Goal: Task Accomplishment & Management: Use online tool/utility

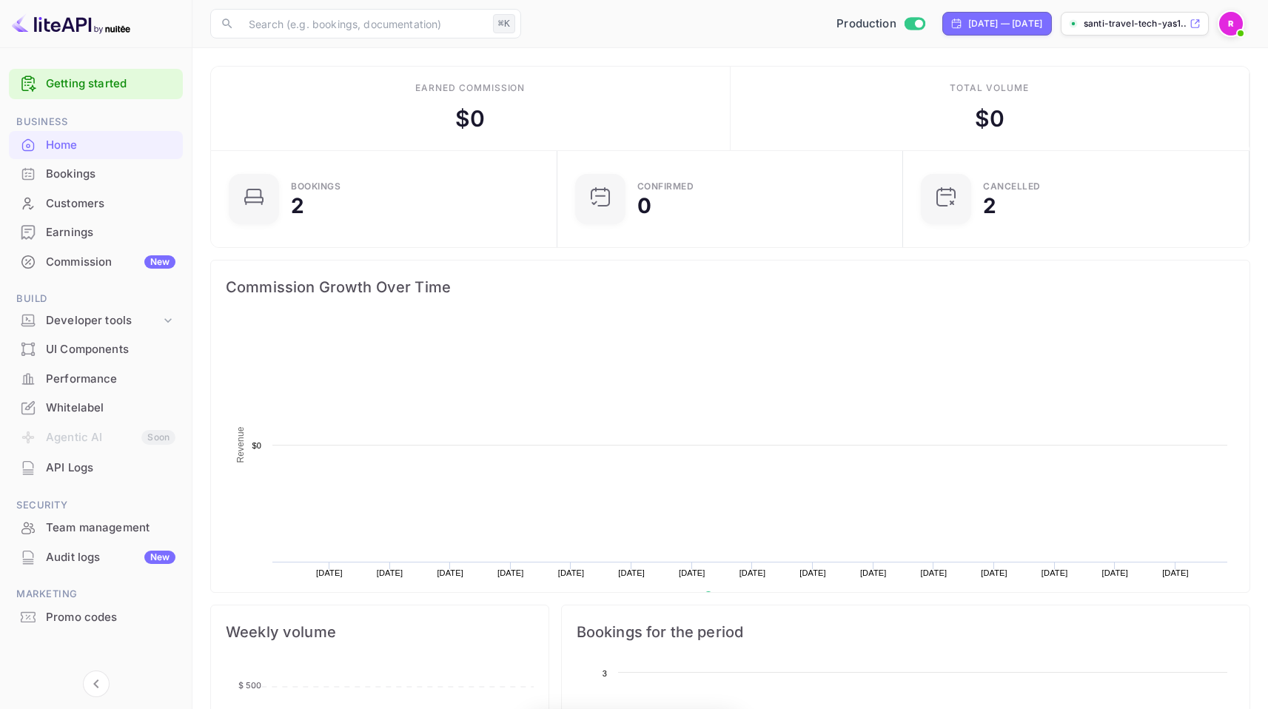
scroll to position [229, 326]
click at [98, 206] on div "Customers" at bounding box center [111, 203] width 130 height 17
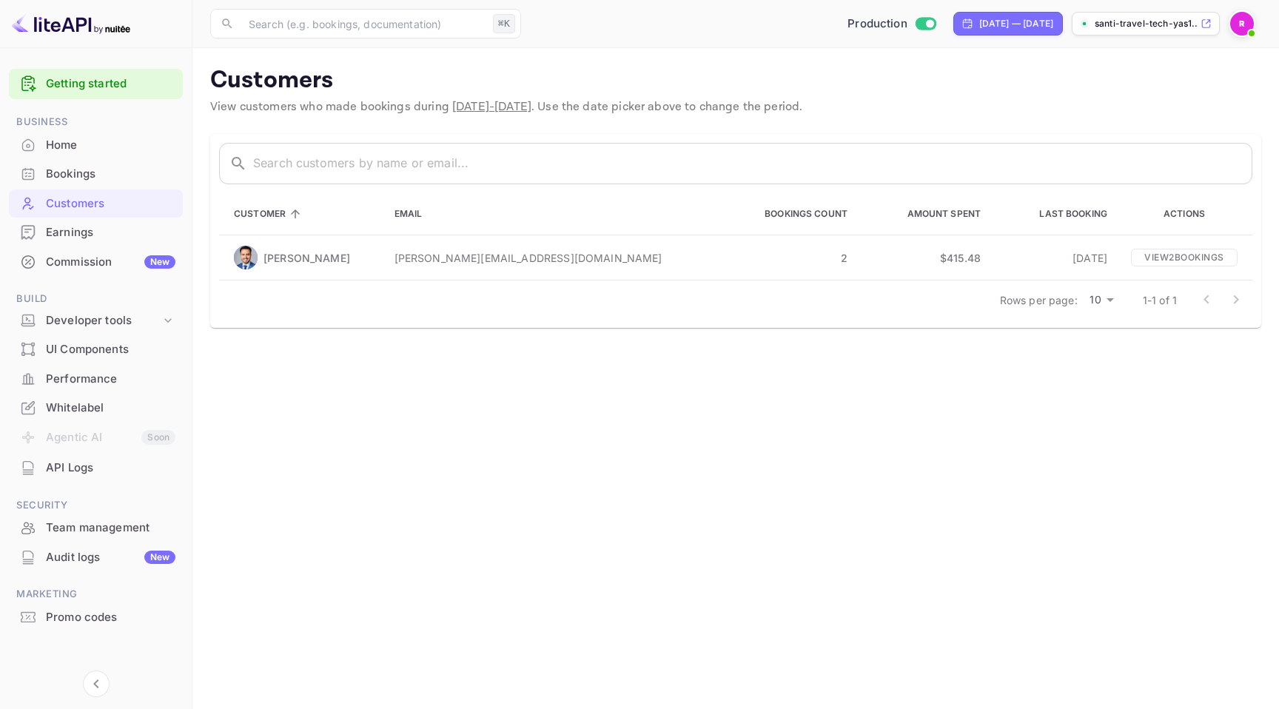
click at [103, 531] on div "Team management" at bounding box center [111, 528] width 130 height 17
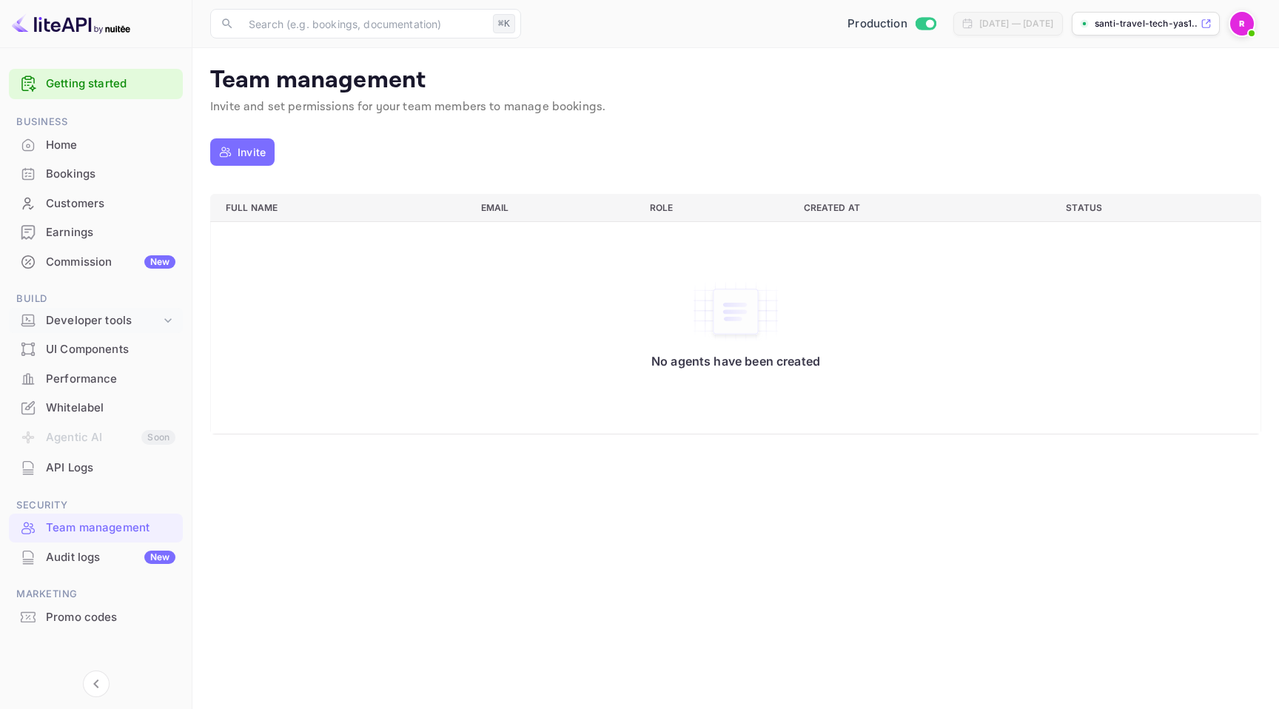
click at [119, 319] on div "Developer tools" at bounding box center [103, 320] width 115 height 17
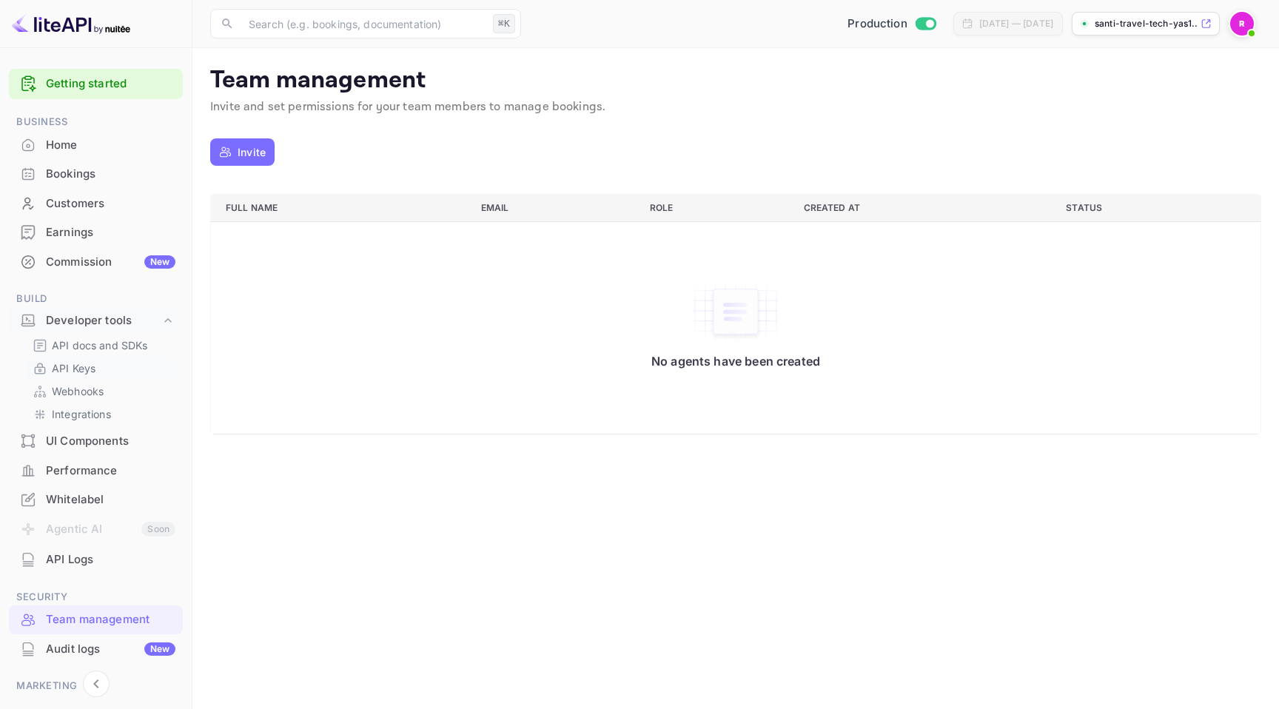
click at [106, 365] on link "API Keys" at bounding box center [102, 368] width 138 height 16
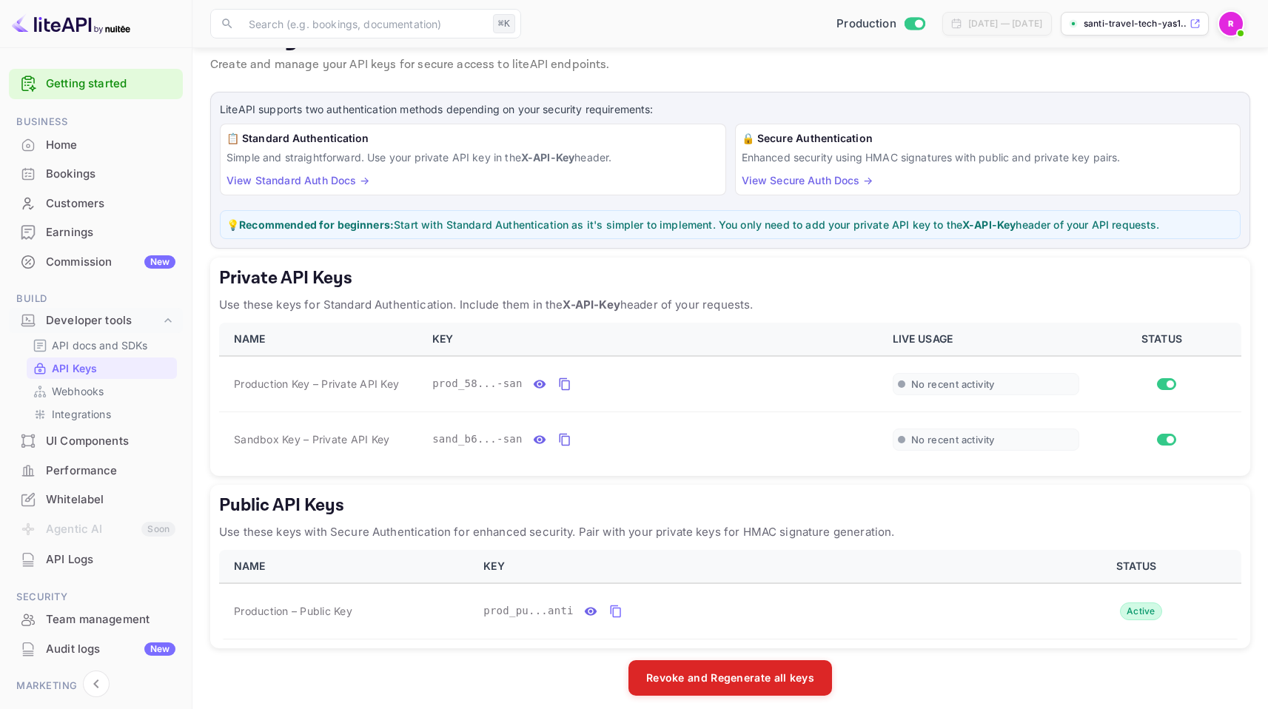
scroll to position [53, 0]
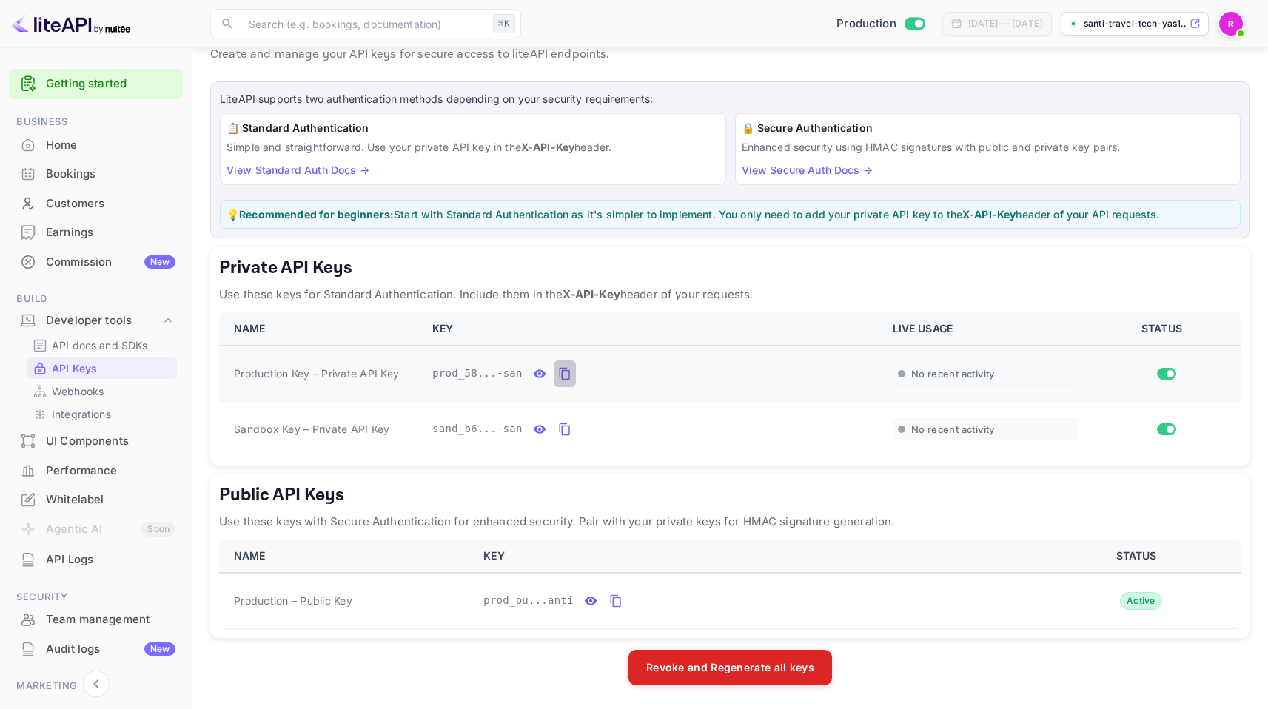
click at [568, 371] on icon "private api keys table" at bounding box center [564, 374] width 10 height 13
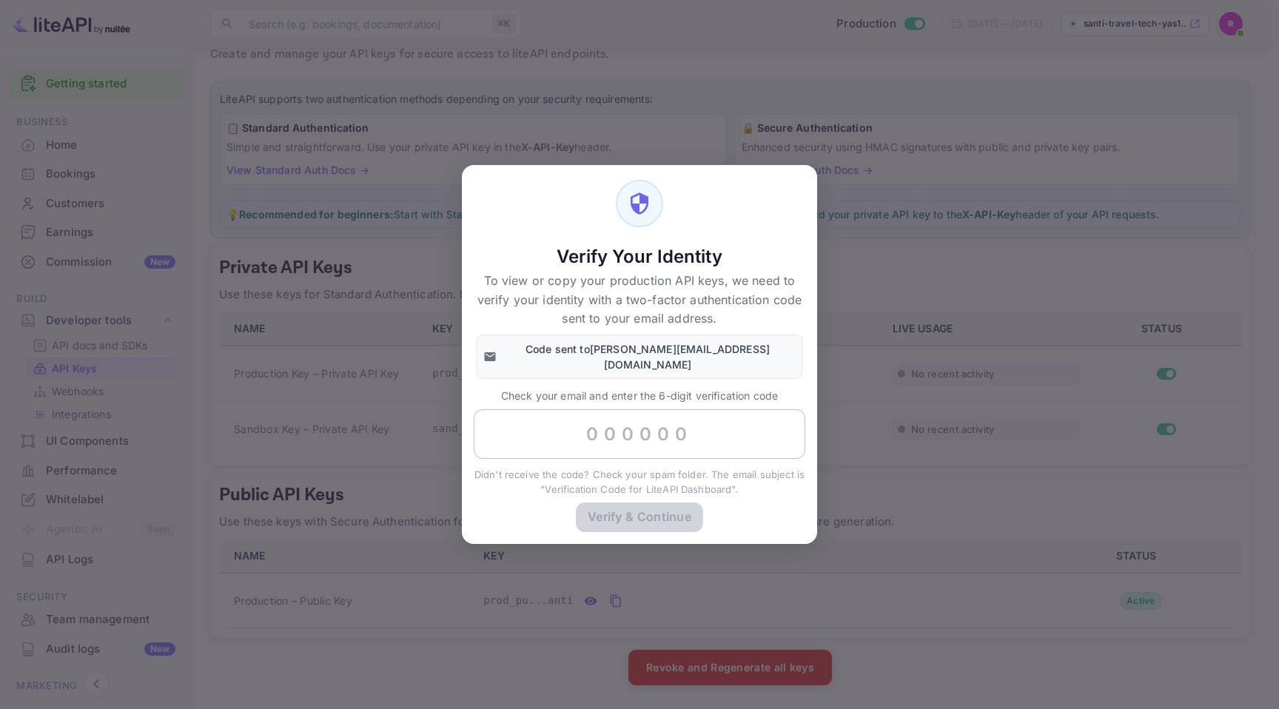
click at [669, 427] on input "text" at bounding box center [640, 434] width 332 height 50
paste input "663557"
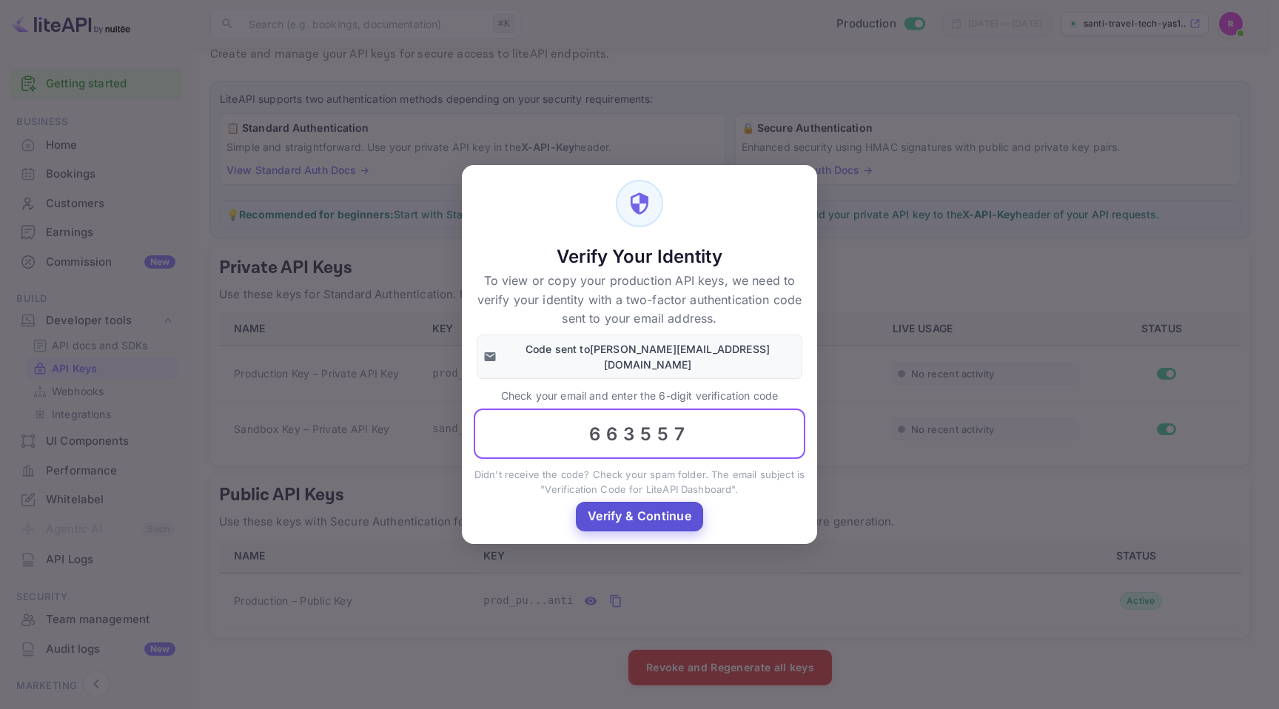
click at [664, 514] on button "Verify & Continue" at bounding box center [639, 516] width 127 height 29
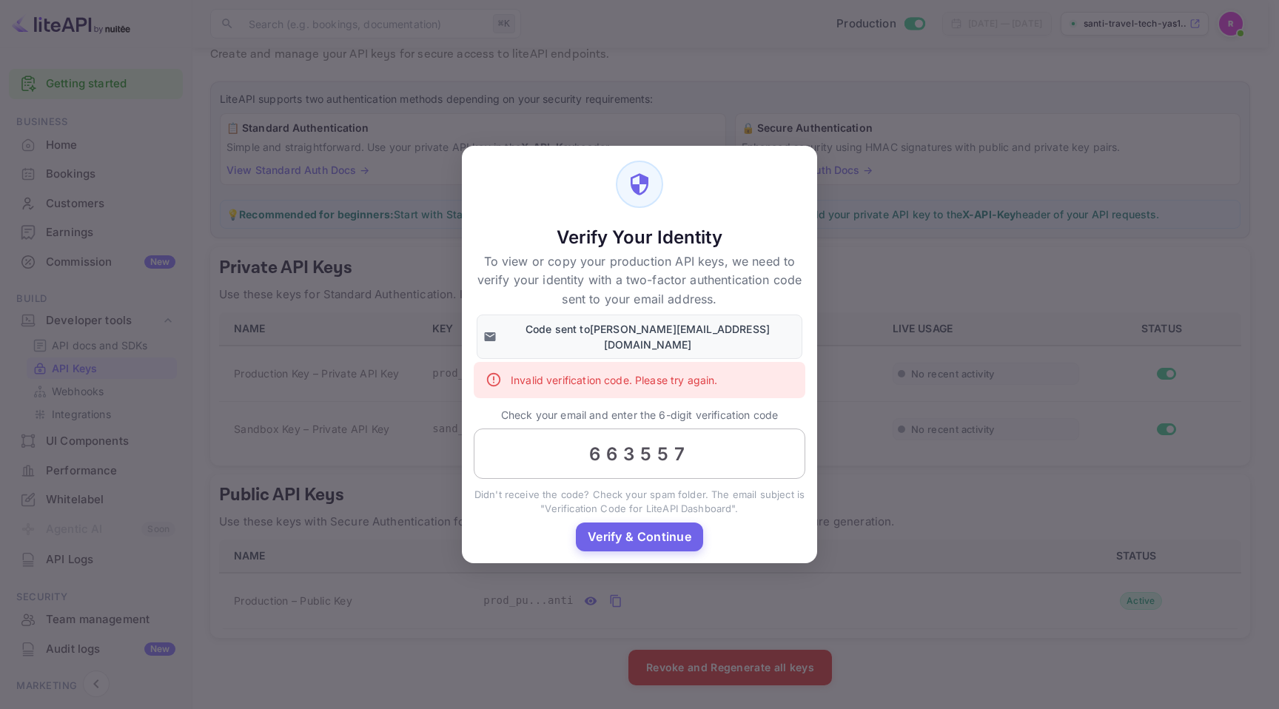
click at [669, 444] on input "663557" at bounding box center [640, 454] width 332 height 50
paste input "text"
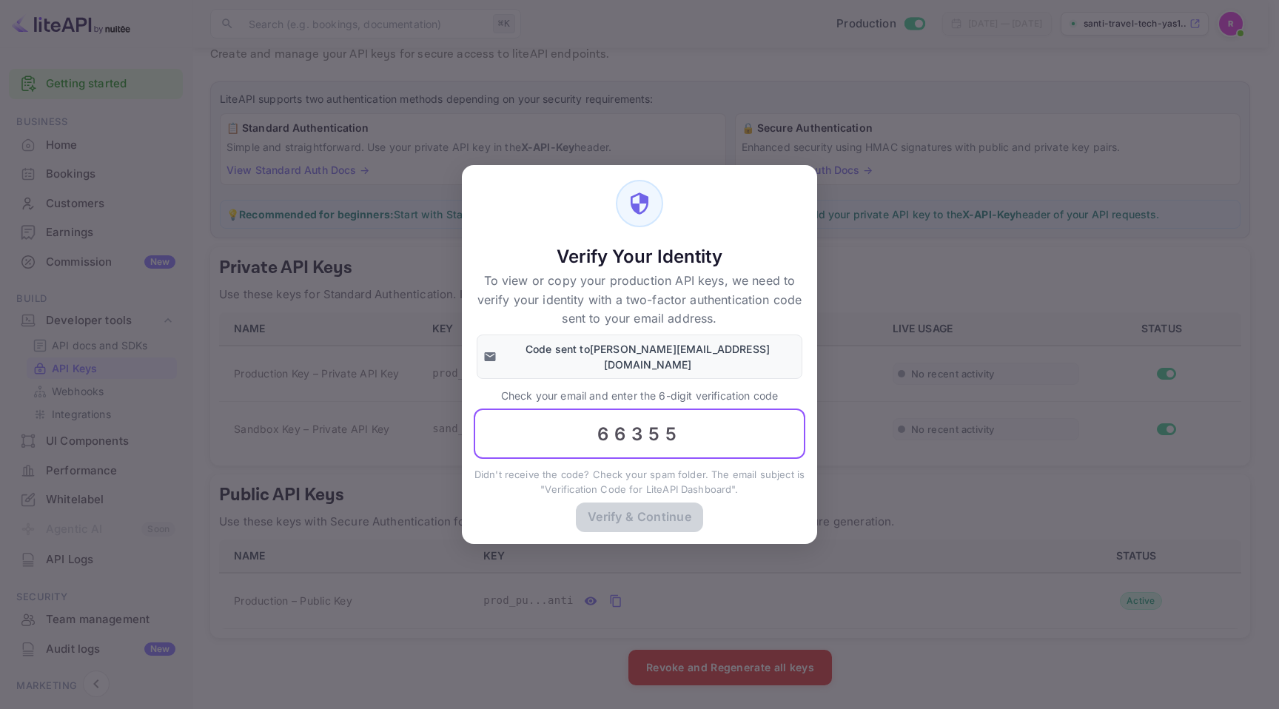
type input "663557"
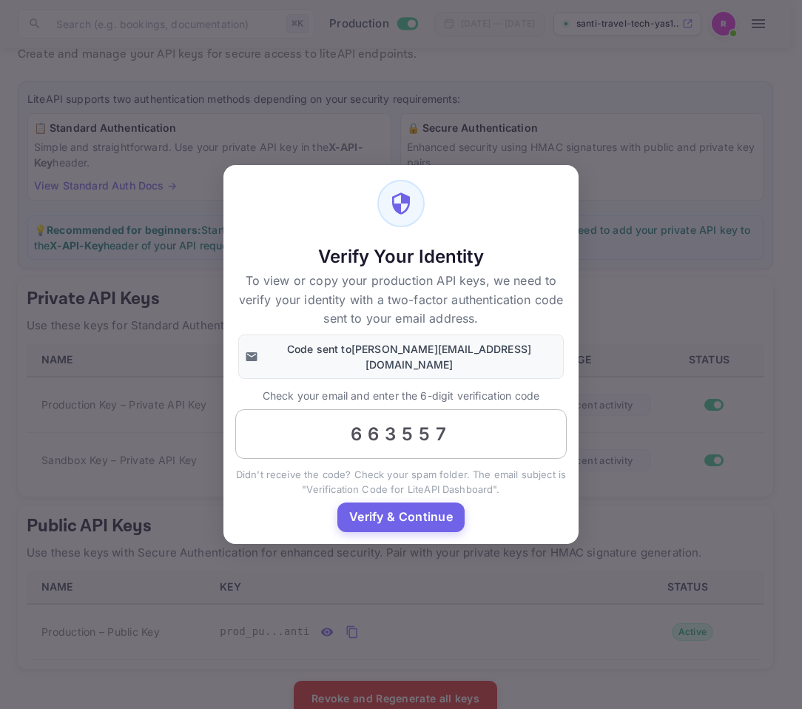
click at [405, 426] on input "663557" at bounding box center [401, 434] width 332 height 50
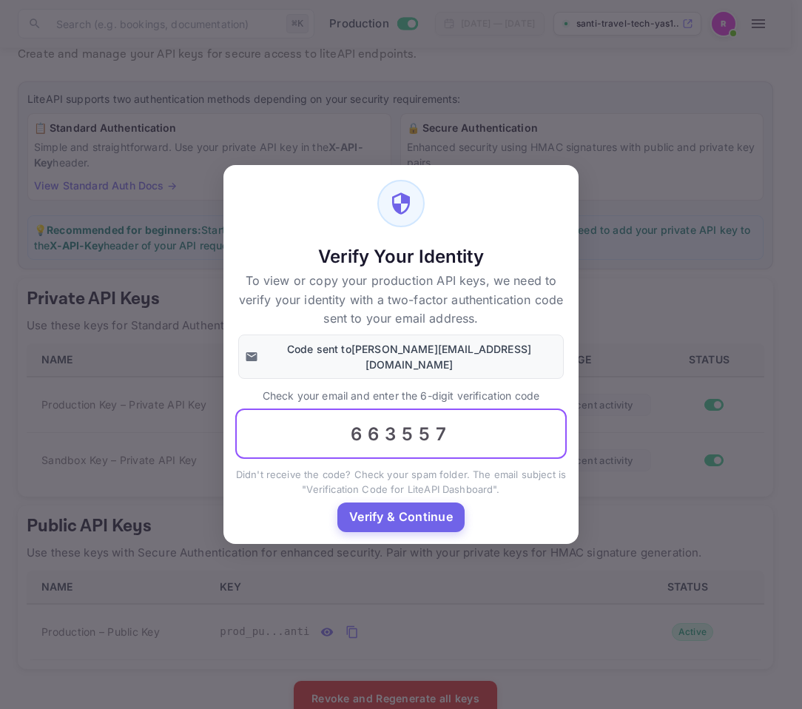
click at [405, 426] on input "663557" at bounding box center [401, 434] width 332 height 50
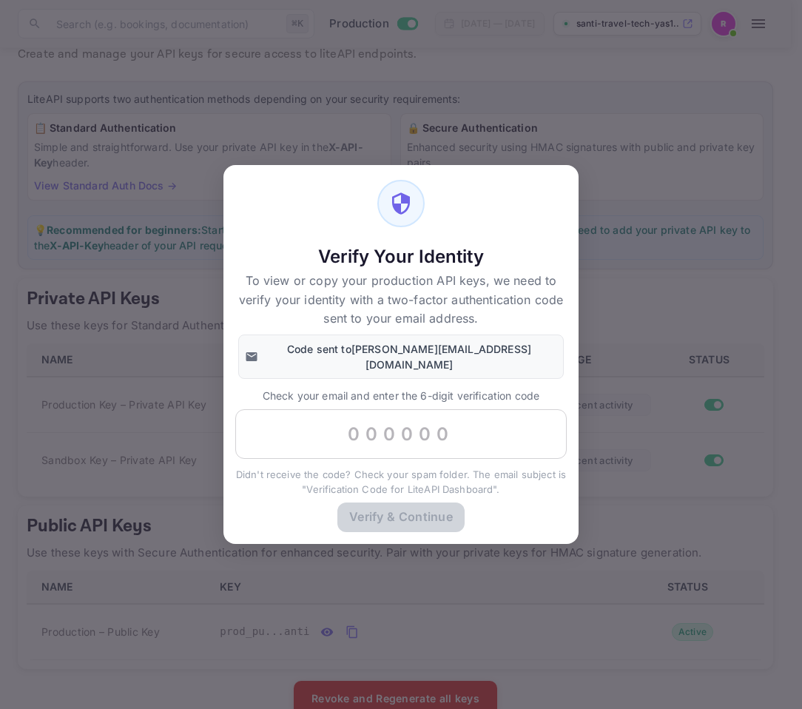
click at [659, 213] on div "Verify Your Identity To view or copy your production API keys, we need to verif…" at bounding box center [401, 354] width 802 height 709
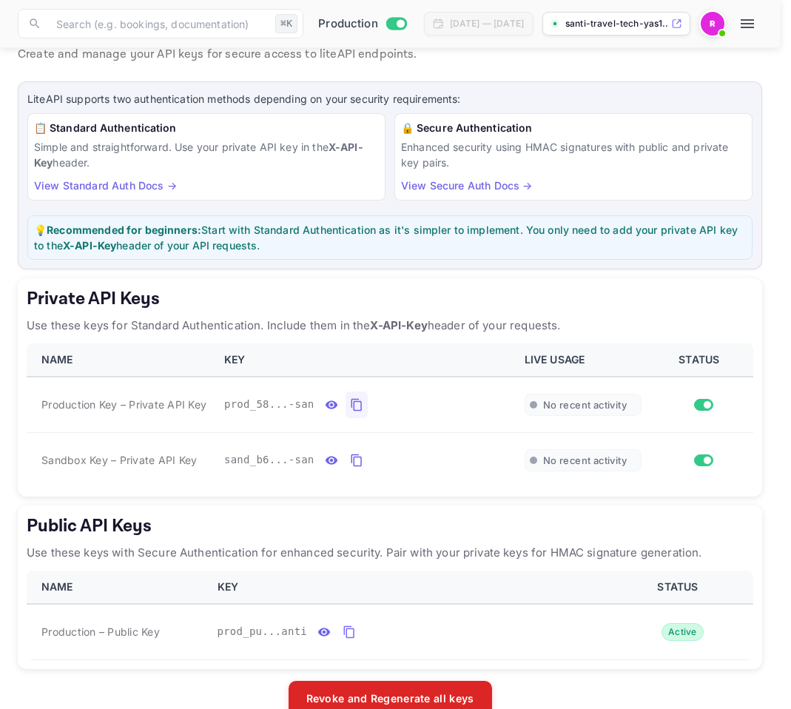
click at [578, 156] on p "Enhanced security using HMAC signatures with public and private key pairs." at bounding box center [573, 154] width 345 height 31
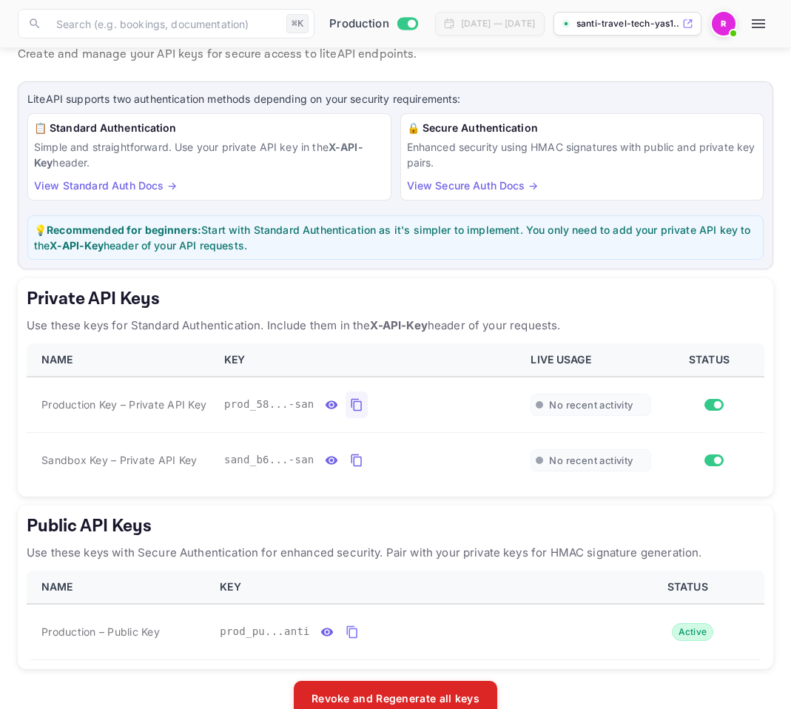
click at [357, 406] on icon "private api keys table" at bounding box center [356, 405] width 13 height 18
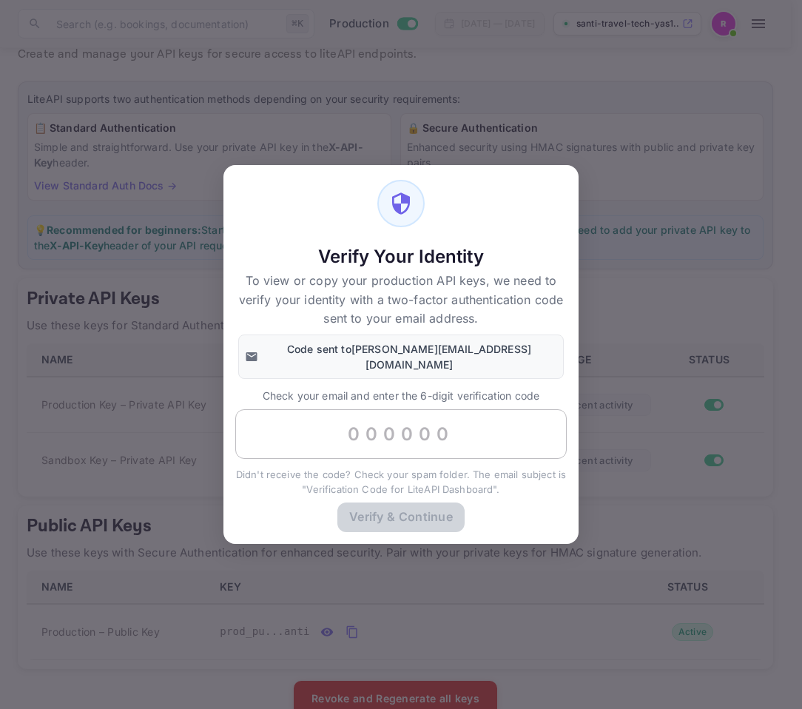
click at [392, 426] on input "text" at bounding box center [401, 434] width 332 height 50
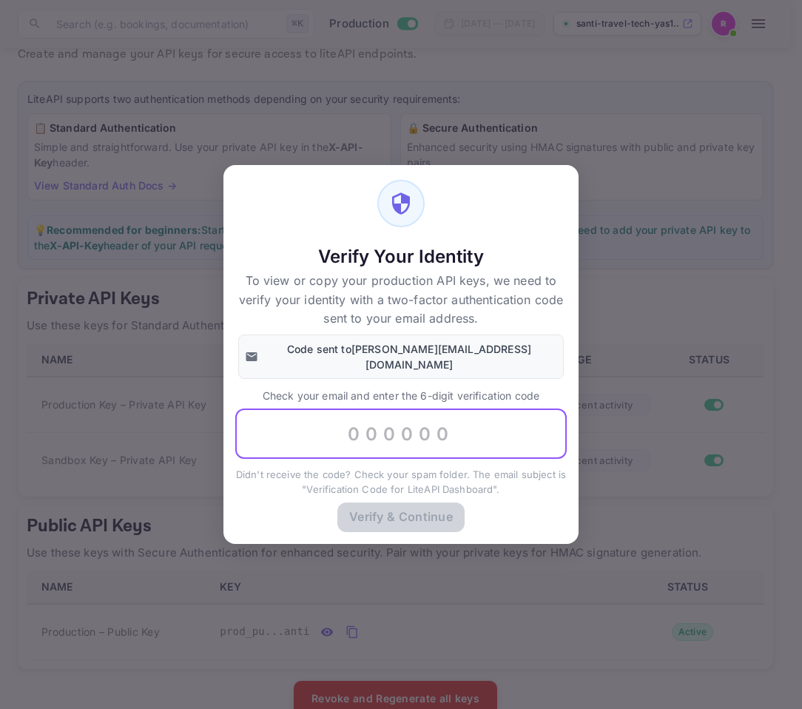
paste input "264618"
type input "264618"
click at [432, 508] on button "Verify & Continue" at bounding box center [400, 516] width 127 height 29
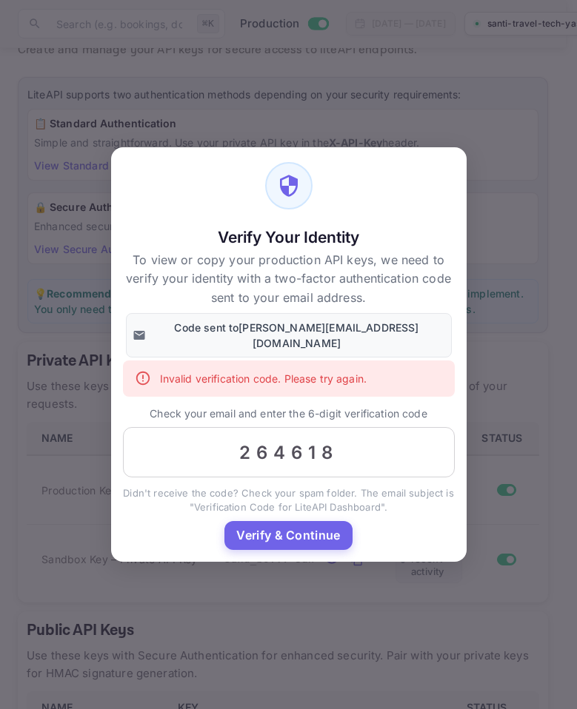
click at [501, 196] on div "Verify Your Identity To view or copy your production API keys, we need to verif…" at bounding box center [288, 354] width 577 height 709
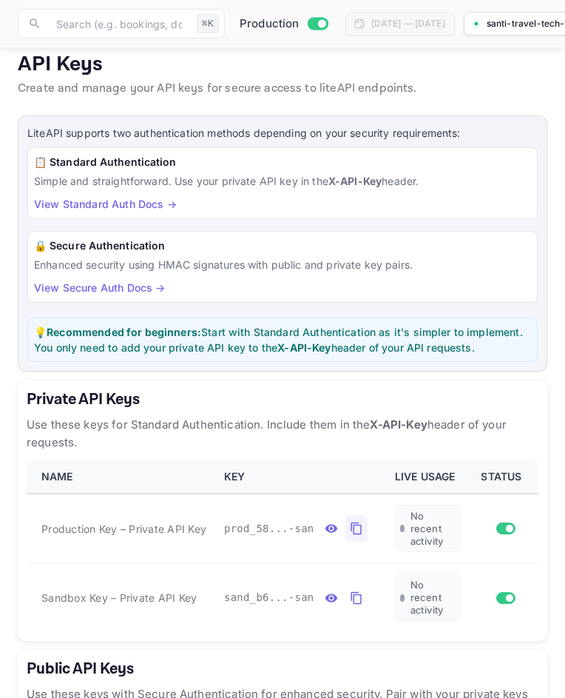
scroll to position [215, 0]
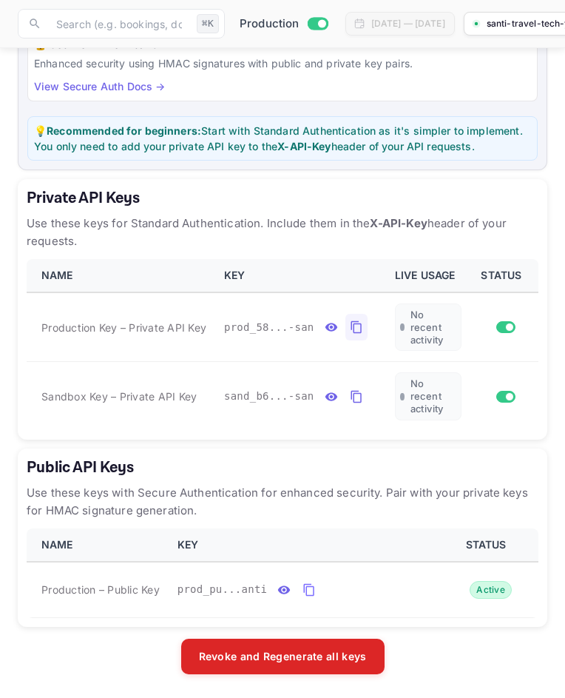
click at [356, 331] on icon "private api keys table" at bounding box center [356, 327] width 13 height 18
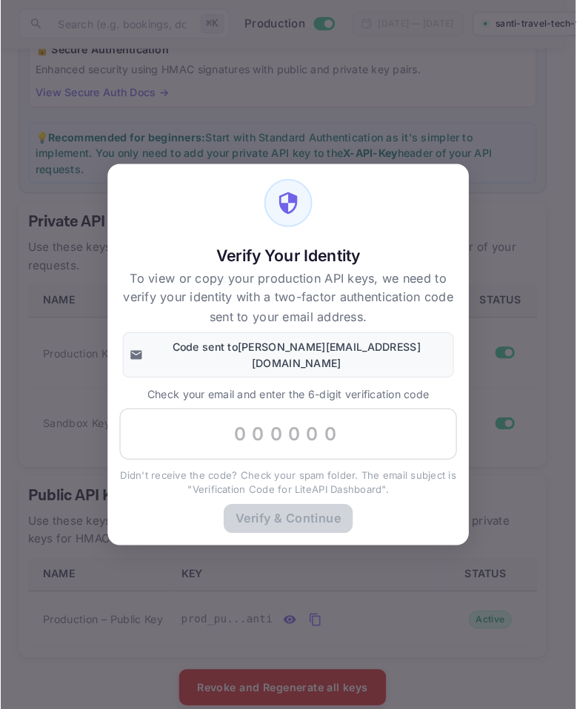
scroll to position [204, 0]
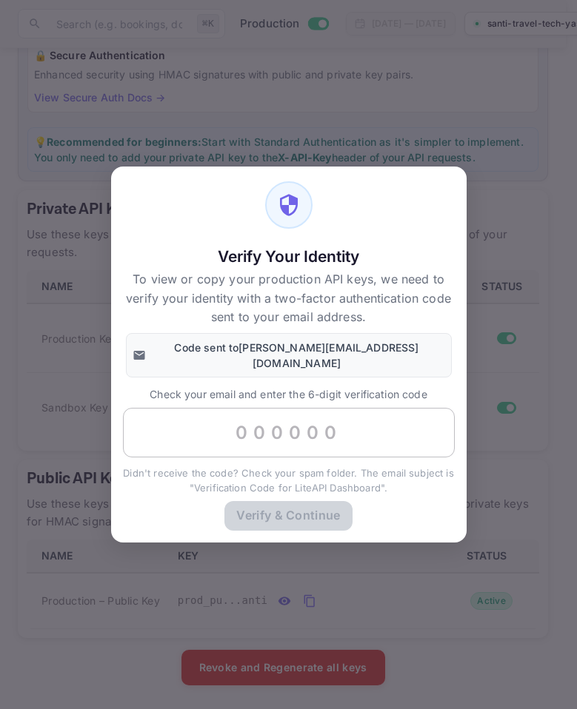
click at [305, 416] on input "text" at bounding box center [289, 433] width 332 height 50
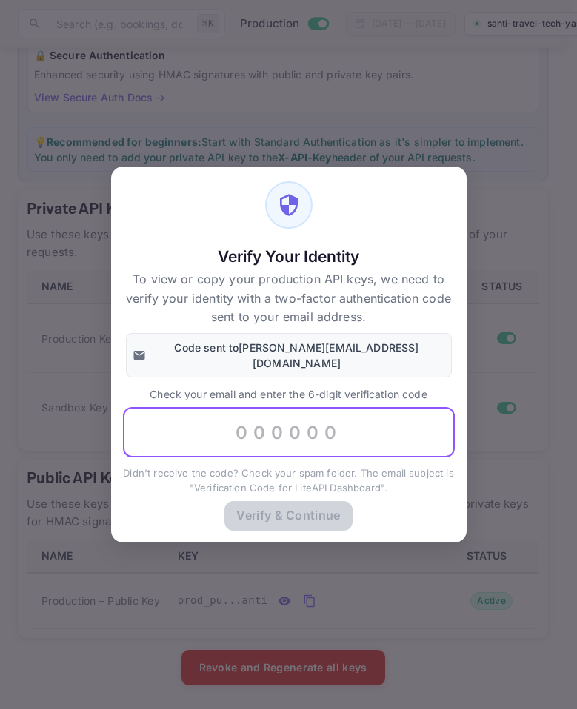
paste input "989432"
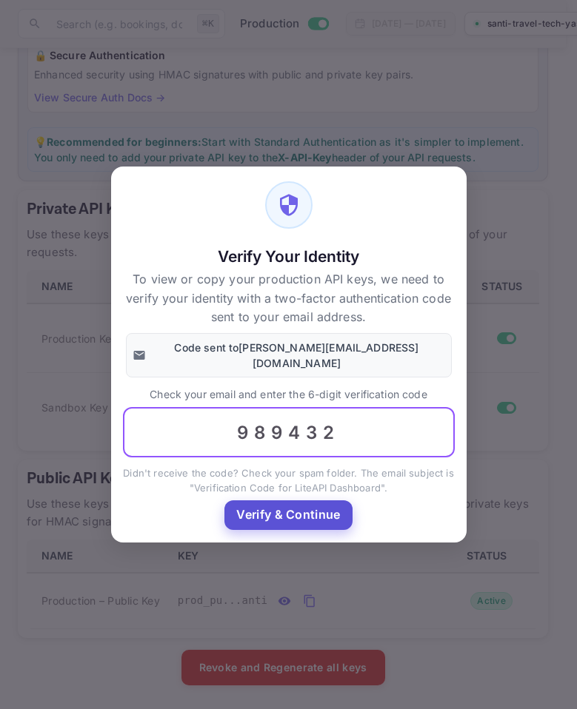
type input "989432"
click at [326, 518] on button "Verify & Continue" at bounding box center [287, 514] width 127 height 29
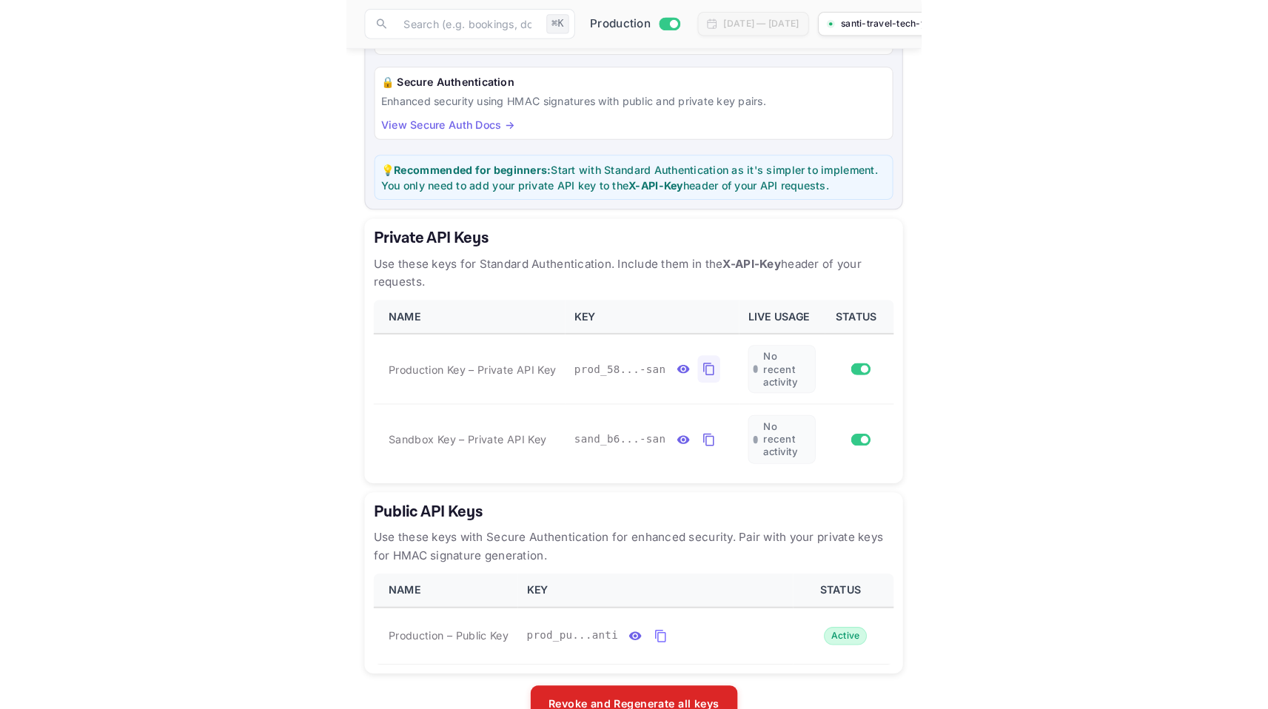
scroll to position [53, 0]
